Goal: Register for event/course

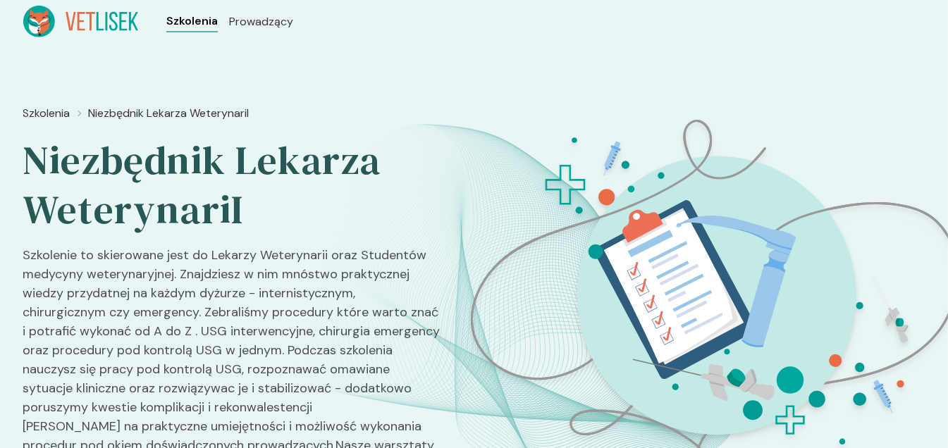
click at [196, 17] on span "Szkolenia" at bounding box center [191, 21] width 51 height 17
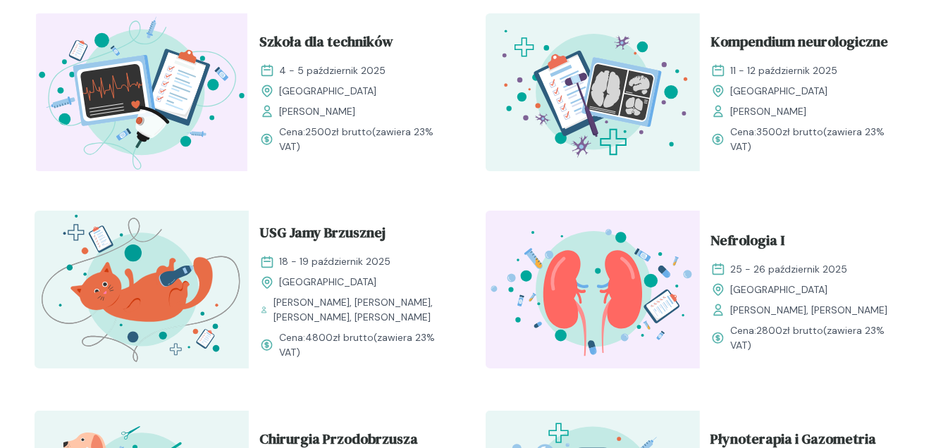
scroll to position [534, 0]
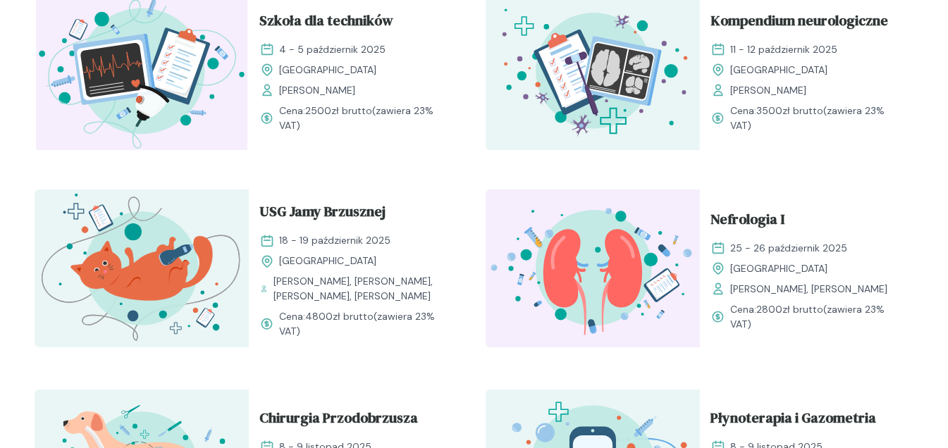
click at [393, 80] on div "Szkoła dla techników [DATE] - [DATE] [GEOGRAPHIC_DATA] [PERSON_NAME]" at bounding box center [356, 54] width 192 height 88
click at [365, 23] on span "Szkoła dla techników" at bounding box center [327, 23] width 134 height 27
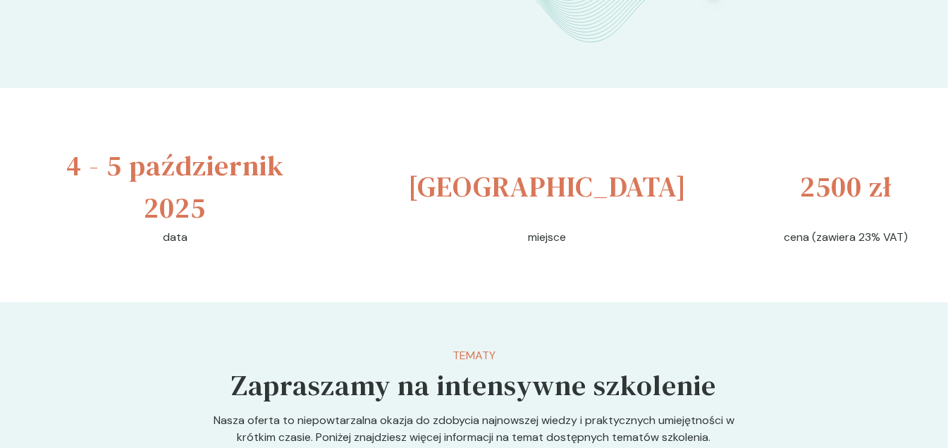
scroll to position [484, 0]
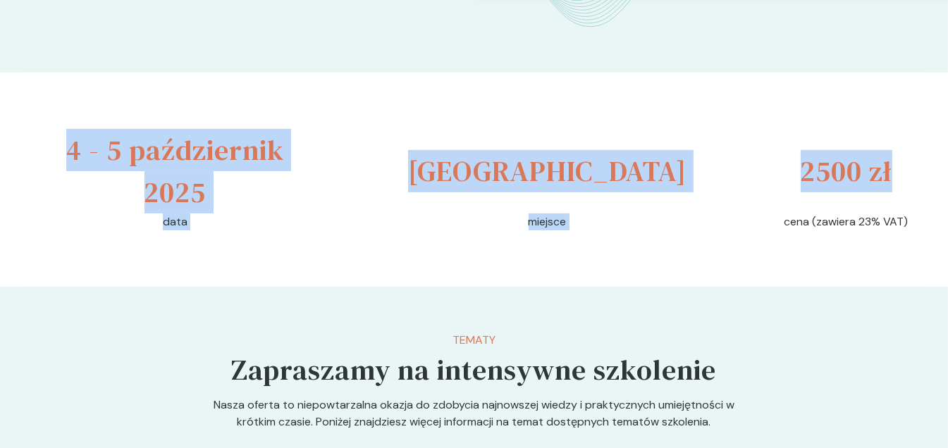
drag, startPoint x: 943, startPoint y: 93, endPoint x: 951, endPoint y: 100, distance: 11.0
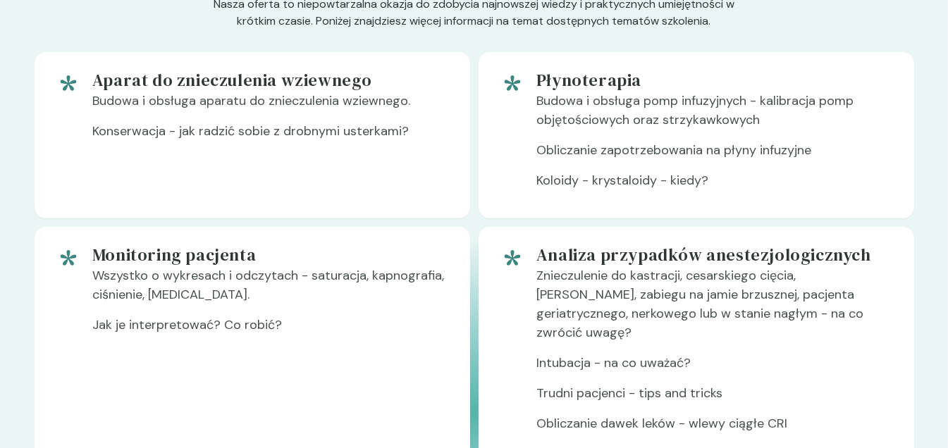
scroll to position [827, 0]
